Goal: Transaction & Acquisition: Subscribe to service/newsletter

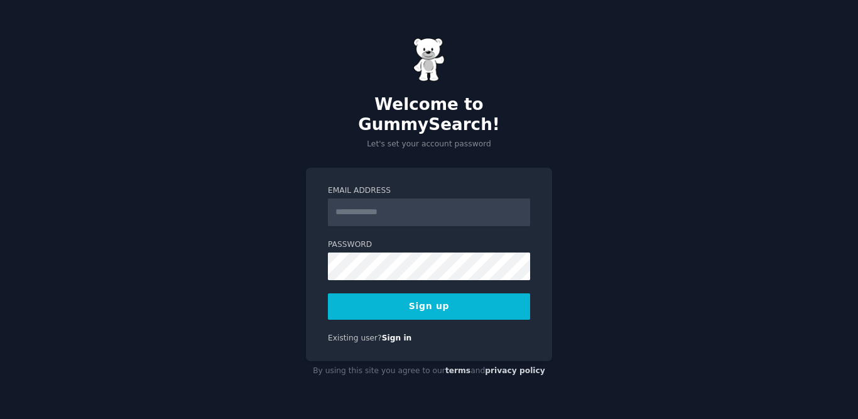
click at [372, 200] on input "Email Address" at bounding box center [429, 212] width 202 height 28
drag, startPoint x: 372, startPoint y: 200, endPoint x: 362, endPoint y: 201, distance: 10.1
click at [362, 201] on input "Email Address" at bounding box center [429, 212] width 202 height 28
type input "**********"
click at [382, 333] on link "Sign in" at bounding box center [397, 337] width 30 height 9
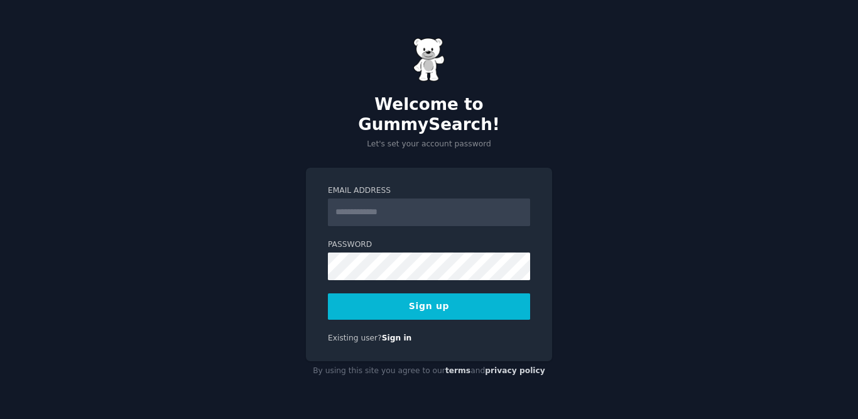
drag, startPoint x: 359, startPoint y: 202, endPoint x: 343, endPoint y: 211, distance: 18.0
click at [343, 211] on input "Email Address" at bounding box center [429, 212] width 202 height 28
type input "**********"
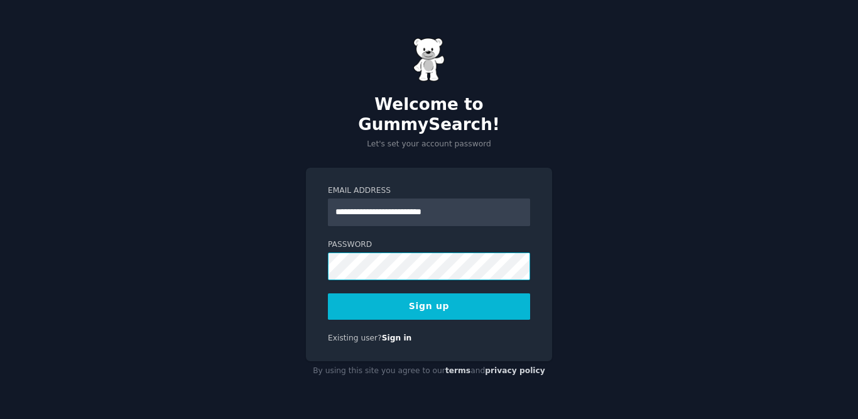
click at [328, 293] on button "Sign up" at bounding box center [429, 306] width 202 height 26
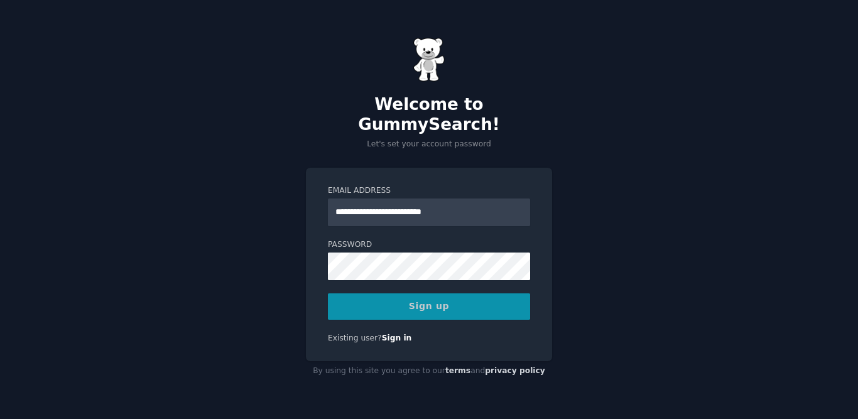
drag, startPoint x: 456, startPoint y: 284, endPoint x: 454, endPoint y: 292, distance: 7.8
click at [455, 293] on div "Sign up" at bounding box center [429, 306] width 202 height 26
click at [451, 298] on div "Sign up" at bounding box center [429, 306] width 202 height 26
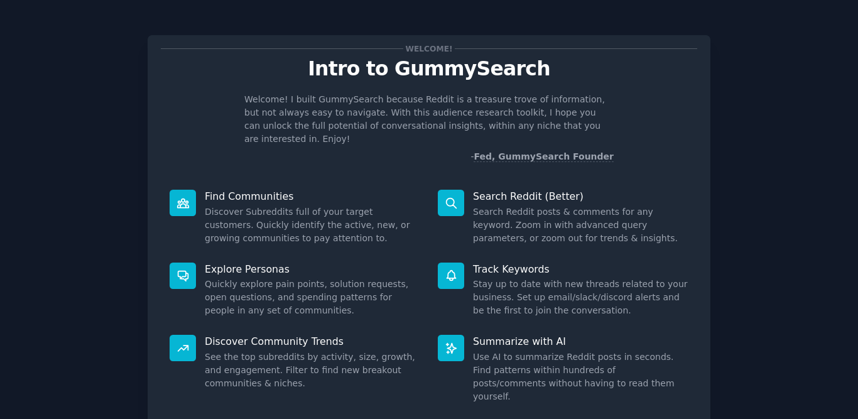
click at [516, 190] on div "Search Reddit (Better) Search Reddit posts & comments for any keyword. Zoom in …" at bounding box center [563, 217] width 268 height 73
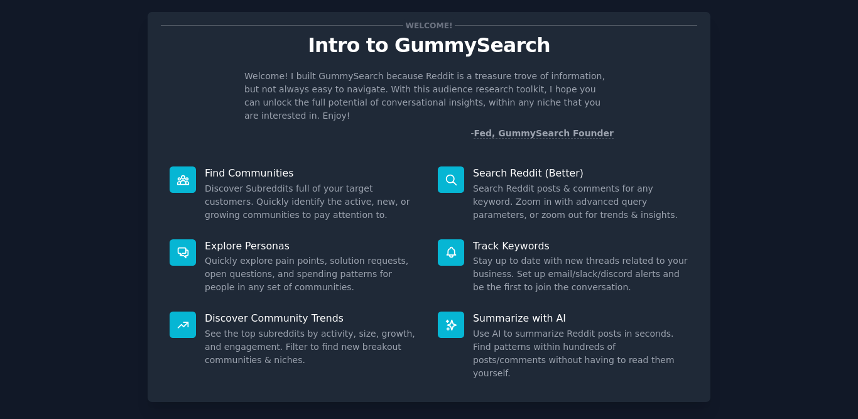
scroll to position [38, 0]
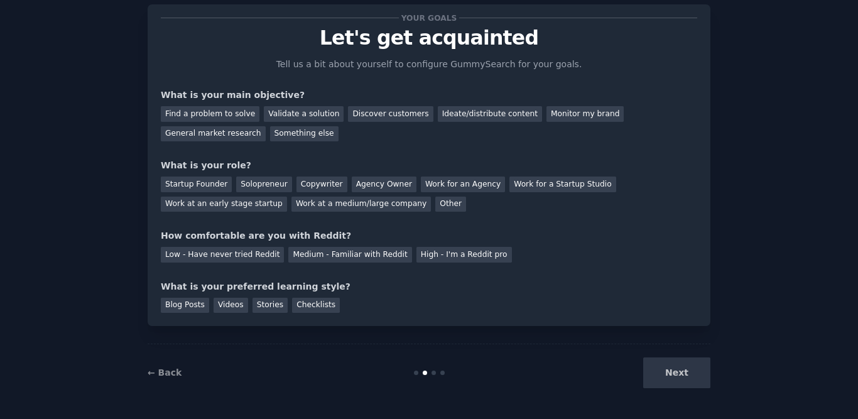
scroll to position [31, 0]
click at [291, 197] on div "Work at a medium/large company" at bounding box center [360, 205] width 139 height 16
click at [386, 186] on div "Agency Owner" at bounding box center [384, 184] width 65 height 16
click at [297, 254] on div "Medium - Familiar with Reddit" at bounding box center [349, 255] width 123 height 16
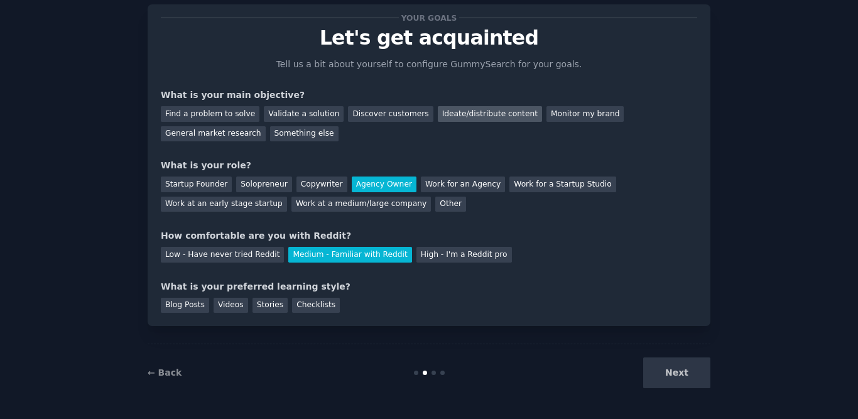
click at [450, 112] on div "Ideate/distribute content" at bounding box center [490, 114] width 104 height 16
drag, startPoint x: 259, startPoint y: 301, endPoint x: 270, endPoint y: 300, distance: 10.7
click at [261, 301] on div "Stories" at bounding box center [269, 306] width 35 height 16
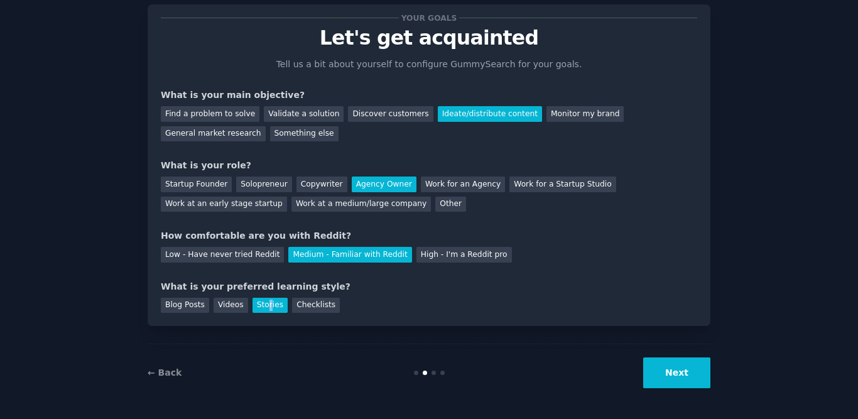
click at [671, 362] on button "Next" at bounding box center [676, 372] width 67 height 31
click at [670, 362] on div "Next" at bounding box center [616, 372] width 188 height 31
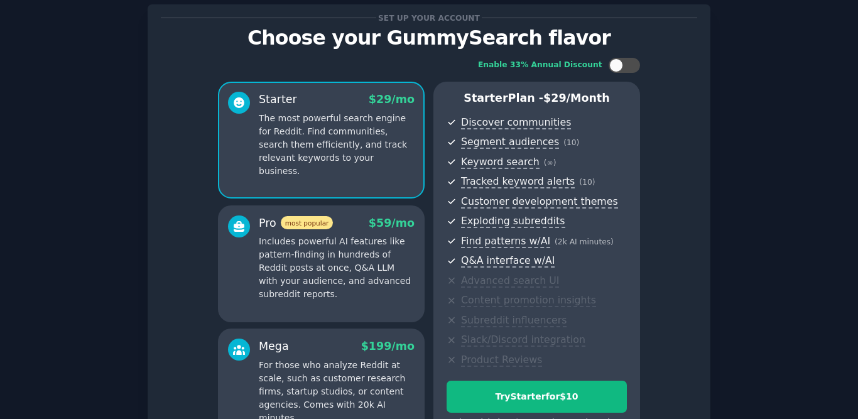
scroll to position [177, 0]
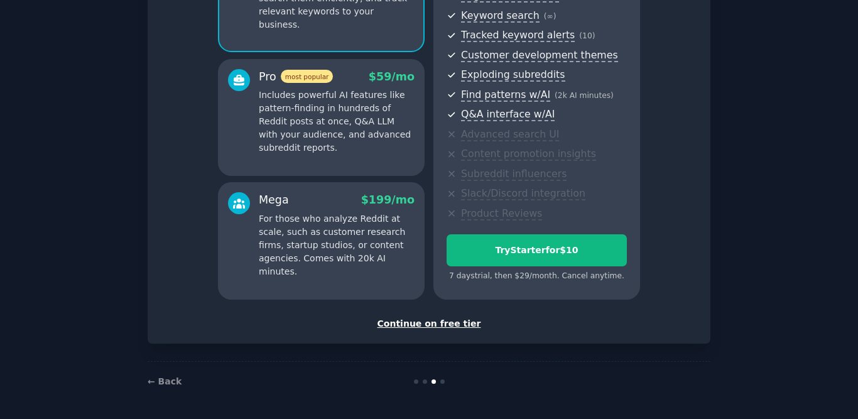
click at [419, 325] on div "Continue on free tier" at bounding box center [429, 323] width 536 height 13
